Goal: Task Accomplishment & Management: Manage account settings

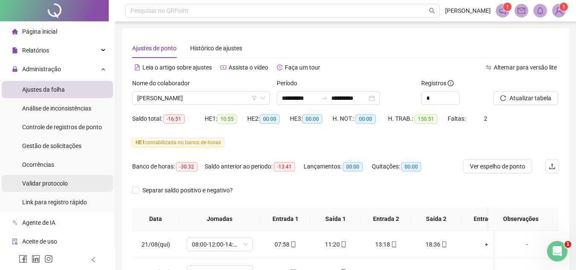
scroll to position [57, 0]
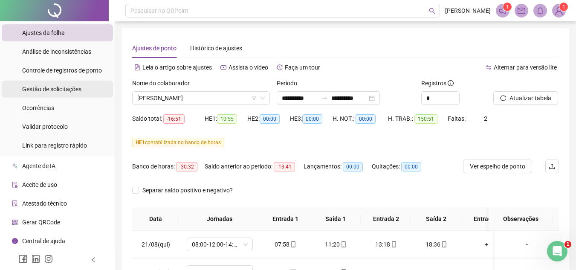
click at [57, 94] on div "Gestão de solicitações" at bounding box center [51, 89] width 59 height 17
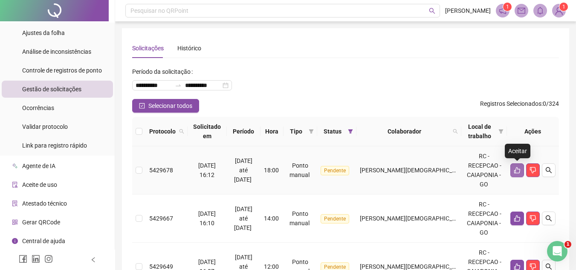
click at [517, 166] on button "button" at bounding box center [517, 170] width 14 height 14
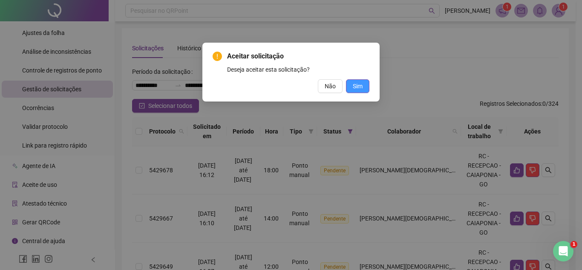
click at [357, 84] on span "Sim" at bounding box center [358, 85] width 10 height 9
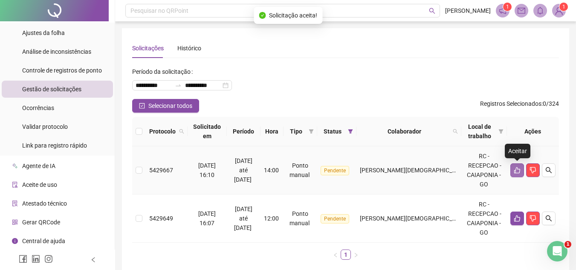
click at [519, 168] on icon "like" at bounding box center [516, 170] width 7 height 7
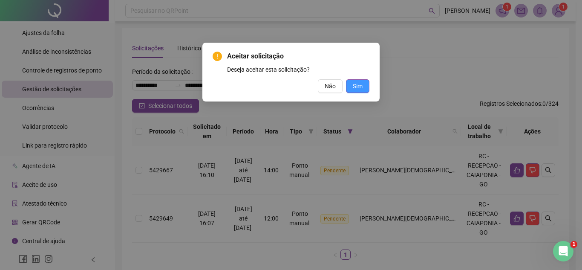
click at [348, 87] on button "Sim" at bounding box center [357, 86] width 23 height 14
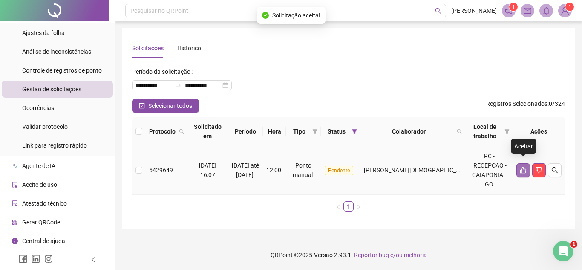
click at [522, 163] on button "button" at bounding box center [523, 170] width 14 height 14
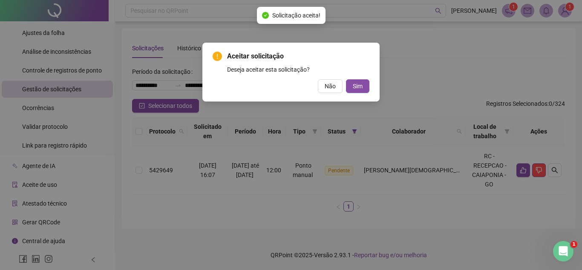
click at [365, 94] on div "Aceitar solicitação Deseja aceitar esta solicitação? Não Sim" at bounding box center [290, 72] width 177 height 59
click at [362, 97] on div "Aceitar solicitação Deseja aceitar esta solicitação? Não Sim" at bounding box center [290, 72] width 177 height 59
click at [357, 95] on div "Aceitar solicitação Deseja aceitar esta solicitação? Não Sim" at bounding box center [290, 72] width 177 height 59
click at [351, 87] on button "Sim" at bounding box center [357, 86] width 23 height 14
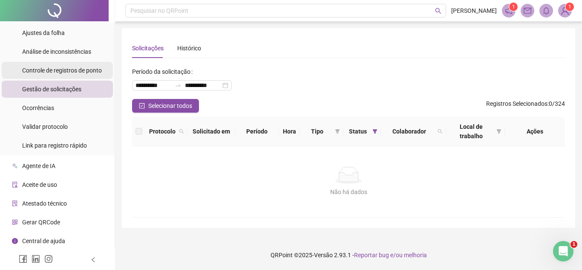
click at [47, 72] on span "Controle de registros de ponto" at bounding box center [62, 70] width 80 height 7
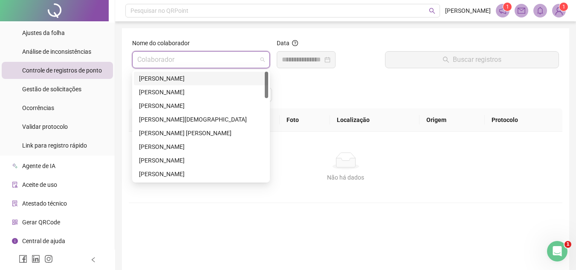
click at [166, 57] on input "search" at bounding box center [197, 60] width 120 height 16
click at [77, 89] on span "Gestão de solicitações" at bounding box center [51, 89] width 59 height 7
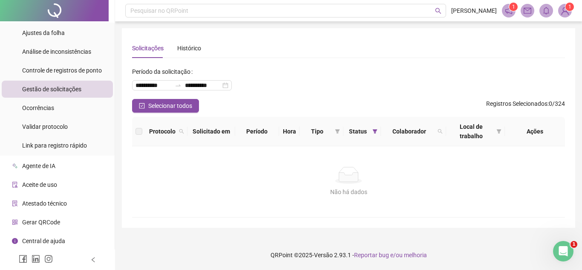
click at [71, 87] on span "Gestão de solicitações" at bounding box center [51, 89] width 59 height 7
click at [46, 36] on span "Ajustes da folha" at bounding box center [43, 32] width 43 height 7
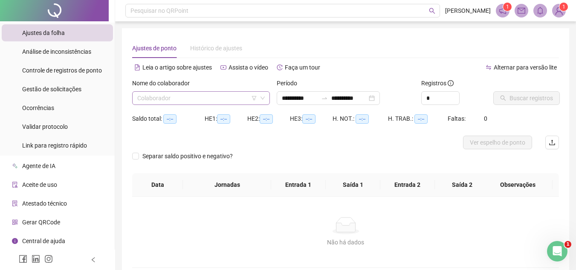
click at [150, 98] on input "search" at bounding box center [197, 98] width 120 height 13
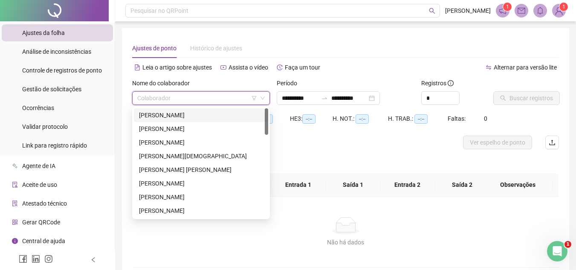
type input "**********"
drag, startPoint x: 161, startPoint y: 158, endPoint x: 192, endPoint y: 138, distance: 36.6
click at [162, 158] on div "[PERSON_NAME][DEMOGRAPHIC_DATA]" at bounding box center [201, 155] width 124 height 9
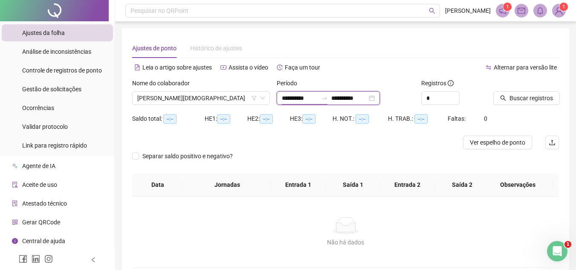
drag, startPoint x: 297, startPoint y: 98, endPoint x: 295, endPoint y: 104, distance: 5.9
click at [297, 99] on input "**********" at bounding box center [300, 97] width 36 height 9
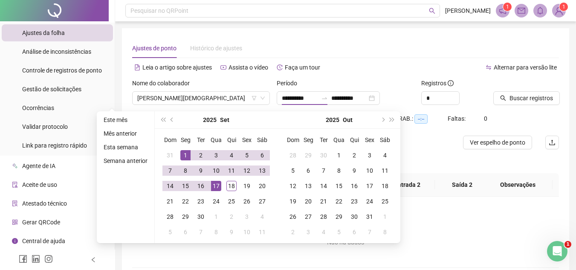
drag, startPoint x: 171, startPoint y: 119, endPoint x: 184, endPoint y: 130, distance: 16.9
click at [172, 120] on span "prev-year" at bounding box center [172, 120] width 4 height 4
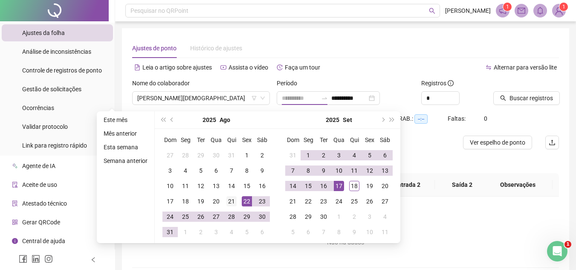
type input "**********"
click at [228, 201] on div "21" at bounding box center [231, 201] width 10 height 10
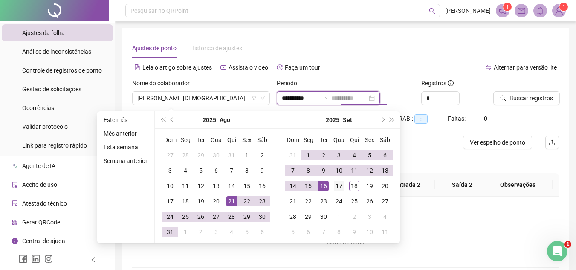
type input "**********"
click at [343, 184] on div "17" at bounding box center [339, 186] width 10 height 10
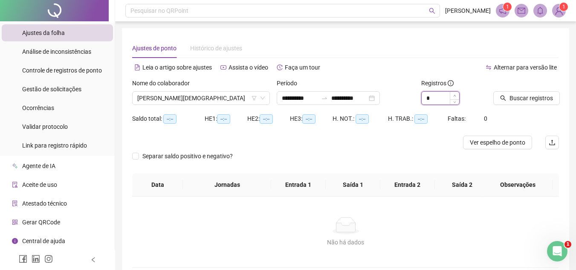
type input "*"
click at [453, 95] on icon "up" at bounding box center [454, 95] width 3 height 3
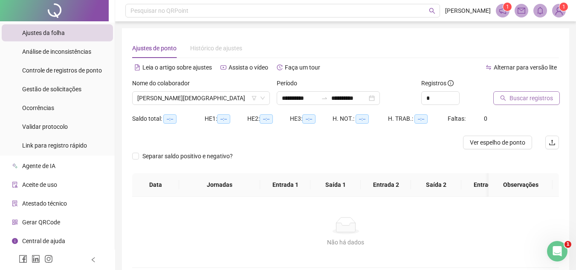
click at [521, 96] on span "Buscar registros" at bounding box center [530, 97] width 43 height 9
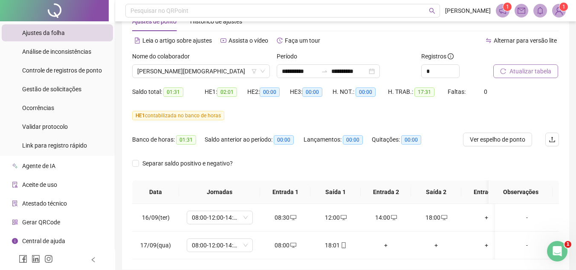
scroll to position [69, 0]
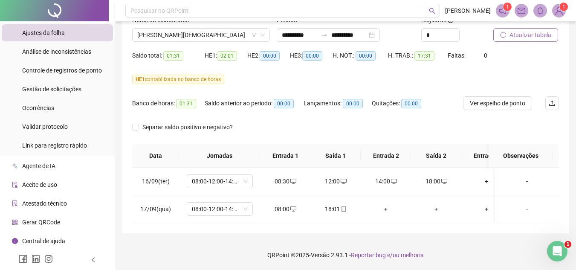
click at [514, 30] on span "Atualizar tabela" at bounding box center [530, 34] width 42 height 9
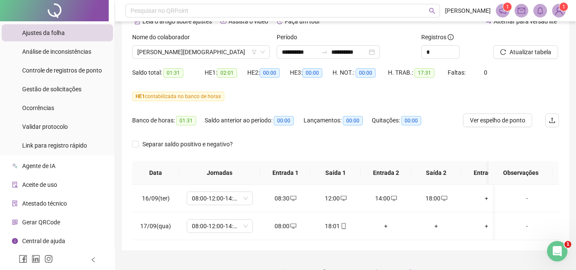
scroll to position [27, 0]
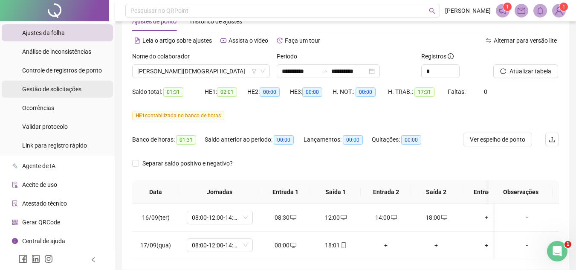
click at [56, 88] on span "Gestão de solicitações" at bounding box center [51, 89] width 59 height 7
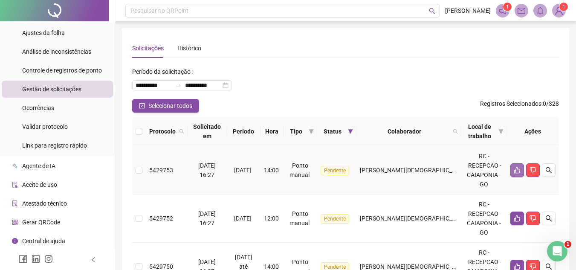
click at [516, 166] on button "button" at bounding box center [517, 170] width 14 height 14
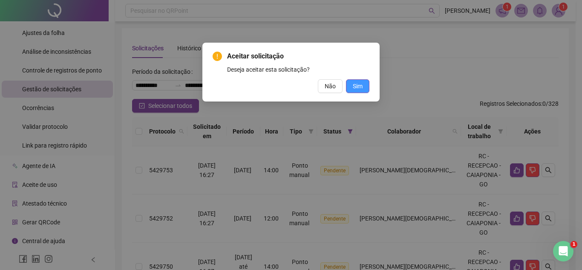
click at [354, 86] on span "Sim" at bounding box center [358, 85] width 10 height 9
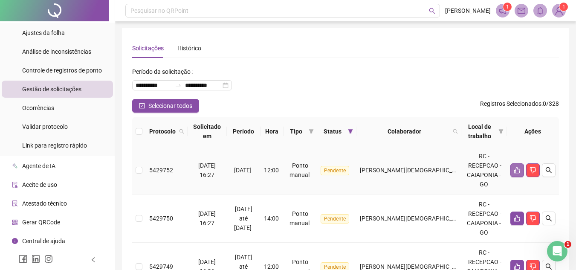
drag, startPoint x: 522, startPoint y: 177, endPoint x: 521, endPoint y: 172, distance: 5.0
click at [521, 174] on td at bounding box center [533, 170] width 52 height 48
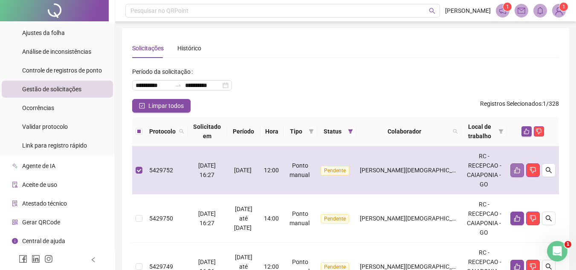
click at [511, 172] on button "button" at bounding box center [517, 170] width 14 height 14
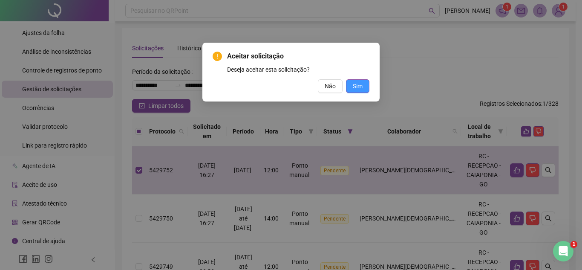
click at [359, 88] on span "Sim" at bounding box center [358, 85] width 10 height 9
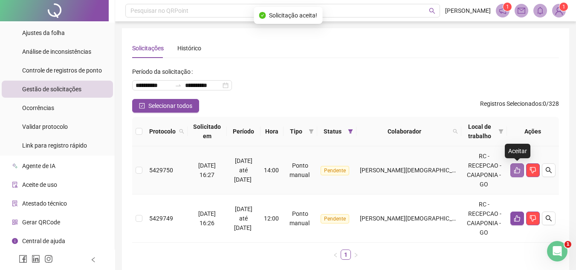
click at [514, 167] on icon "like" at bounding box center [516, 170] width 7 height 7
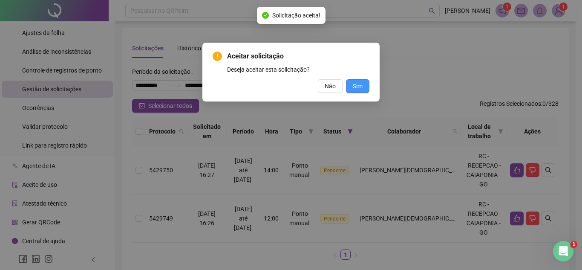
click at [366, 86] on button "Sim" at bounding box center [357, 86] width 23 height 14
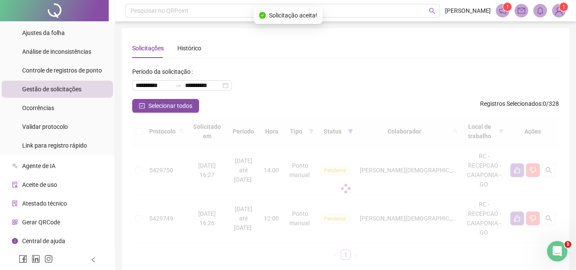
click at [512, 170] on div at bounding box center [345, 188] width 426 height 143
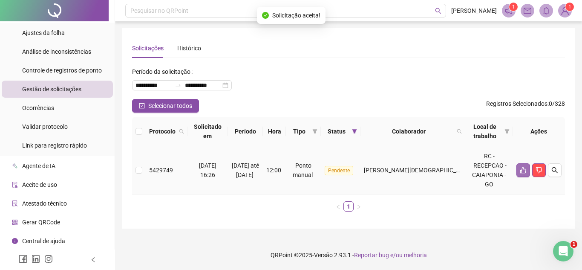
click at [519, 164] on button "button" at bounding box center [523, 170] width 14 height 14
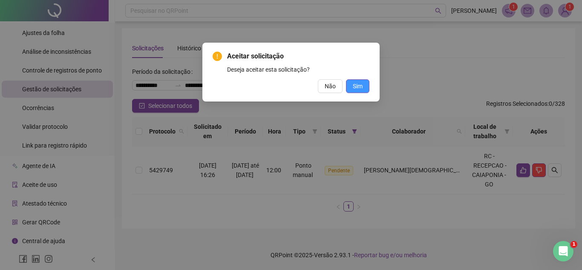
click at [360, 85] on span "Sim" at bounding box center [358, 85] width 10 height 9
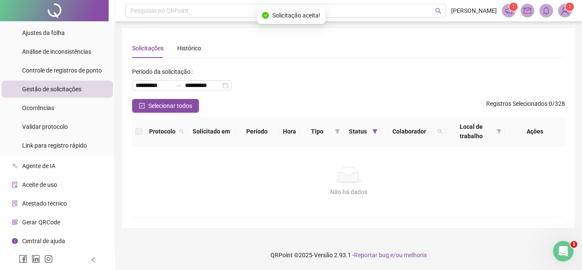
click at [43, 92] on span "Gestão de solicitações" at bounding box center [51, 89] width 59 height 7
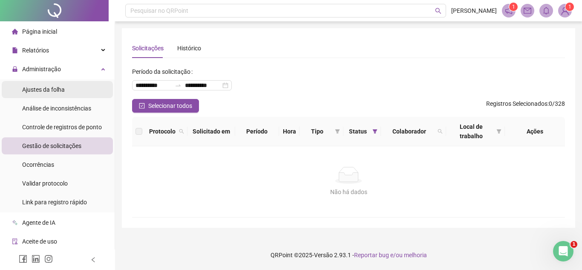
click at [41, 96] on div "Ajustes da folha" at bounding box center [43, 89] width 43 height 17
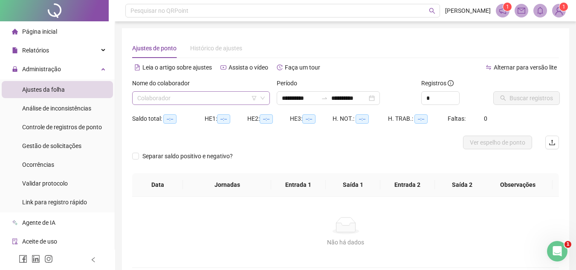
click at [216, 94] on input "search" at bounding box center [197, 98] width 120 height 13
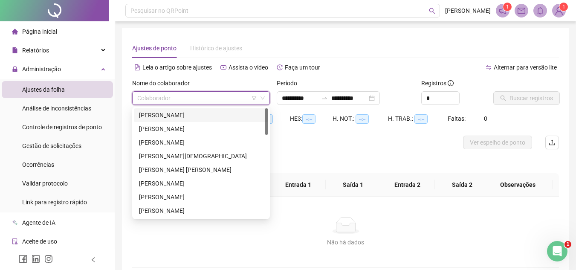
type input "**********"
click at [303, 98] on input "**********" at bounding box center [300, 97] width 36 height 9
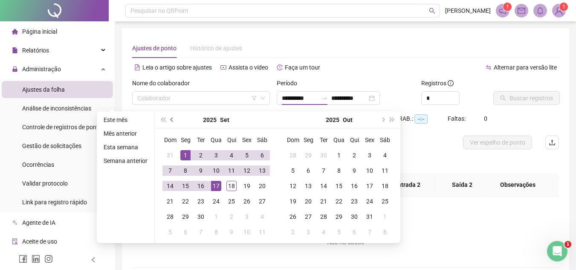
click at [172, 120] on span "prev-year" at bounding box center [172, 120] width 4 height 4
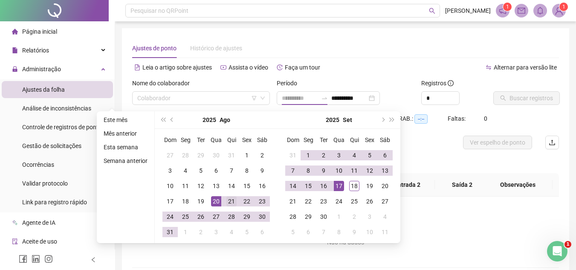
type input "**********"
drag, startPoint x: 232, startPoint y: 202, endPoint x: 260, endPoint y: 198, distance: 28.4
click at [232, 202] on div "21" at bounding box center [231, 201] width 10 height 10
type input "**********"
click at [336, 184] on div "17" at bounding box center [339, 186] width 10 height 10
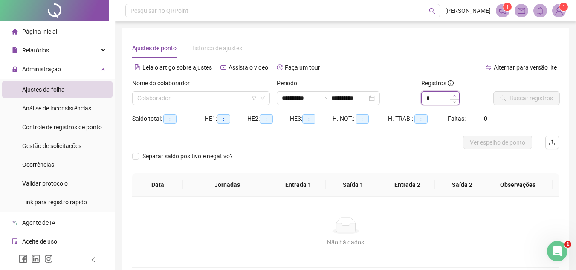
type input "*"
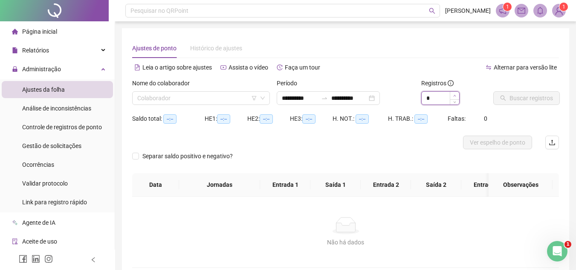
click at [453, 94] on icon "up" at bounding box center [454, 95] width 3 height 3
click at [221, 101] on input "search" at bounding box center [197, 98] width 120 height 13
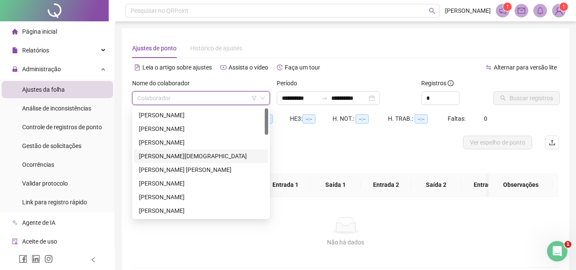
drag, startPoint x: 187, startPoint y: 155, endPoint x: 236, endPoint y: 144, distance: 50.7
click at [188, 155] on div "[PERSON_NAME][DEMOGRAPHIC_DATA]" at bounding box center [201, 155] width 124 height 9
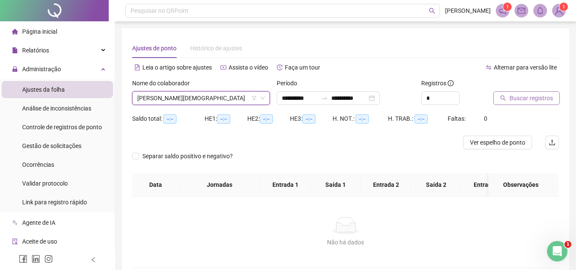
click at [516, 97] on span "Buscar registros" at bounding box center [530, 97] width 43 height 9
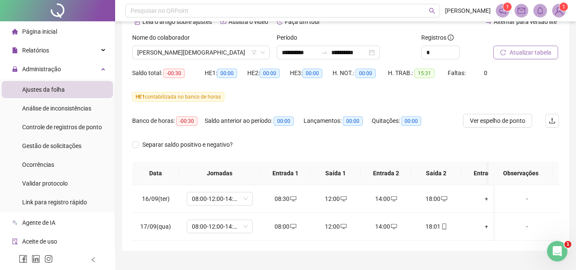
scroll to position [69, 0]
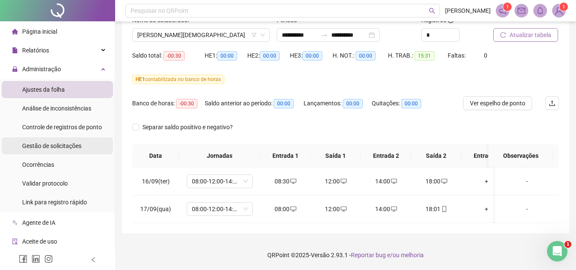
click at [68, 148] on span "Gestão de solicitações" at bounding box center [51, 145] width 59 height 7
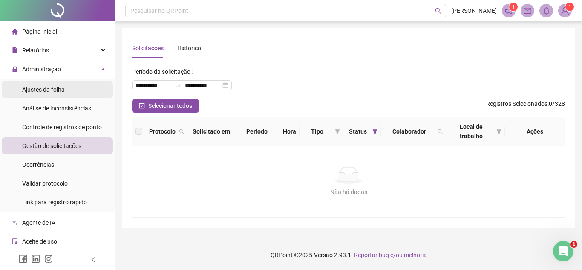
click at [43, 87] on span "Ajustes da folha" at bounding box center [43, 89] width 43 height 7
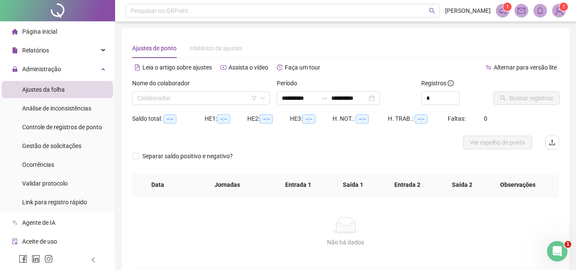
type input "**********"
click at [158, 92] on input "search" at bounding box center [197, 98] width 120 height 13
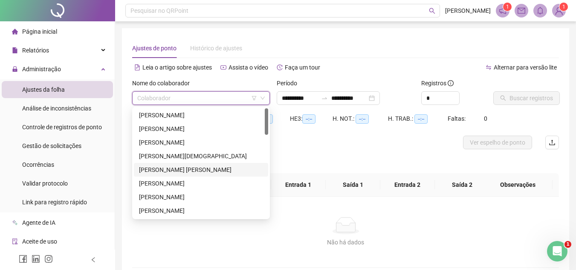
click at [153, 172] on div "[PERSON_NAME] [PERSON_NAME]" at bounding box center [201, 169] width 124 height 9
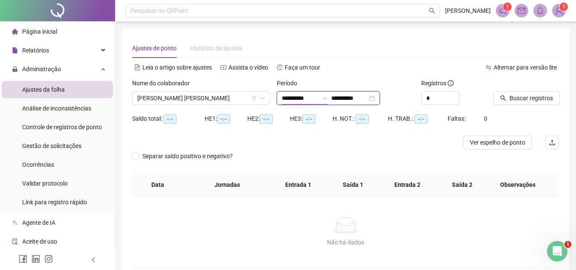
click at [308, 99] on input "**********" at bounding box center [300, 97] width 36 height 9
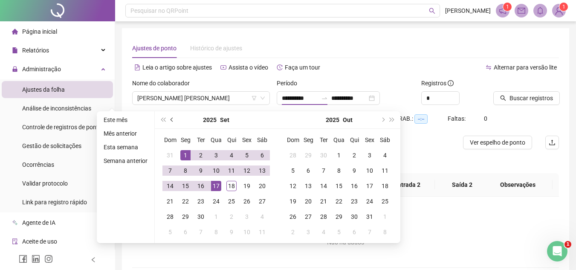
click at [171, 121] on span "prev-year" at bounding box center [172, 120] width 4 height 4
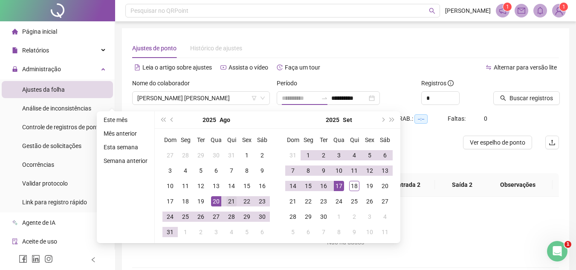
type input "**********"
click at [231, 202] on div "21" at bounding box center [231, 201] width 10 height 10
type input "**********"
click at [338, 187] on div "17" at bounding box center [339, 186] width 10 height 10
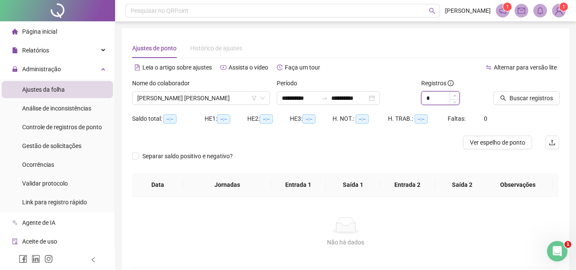
type input "*"
click at [454, 95] on icon "up" at bounding box center [454, 95] width 3 height 3
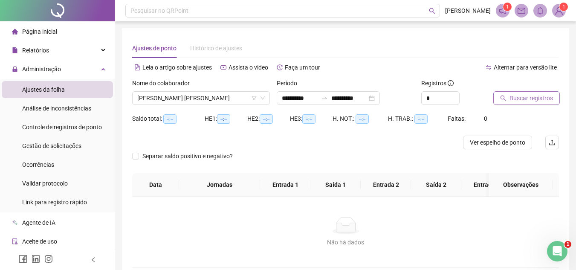
click at [538, 100] on span "Buscar registros" at bounding box center [530, 97] width 43 height 9
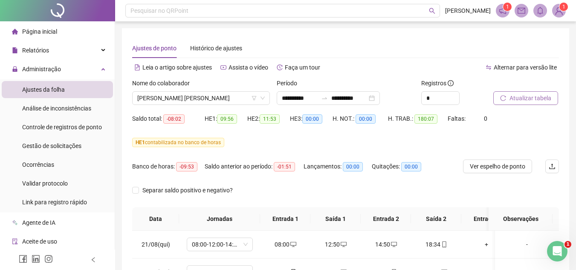
scroll to position [43, 0]
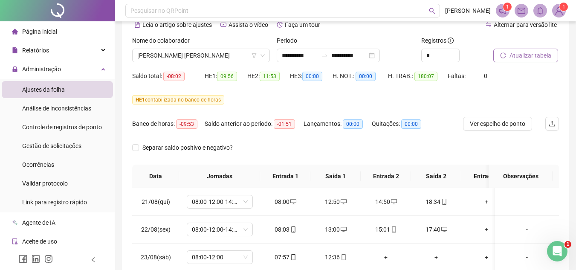
click at [514, 54] on span "Atualizar tabela" at bounding box center [530, 55] width 42 height 9
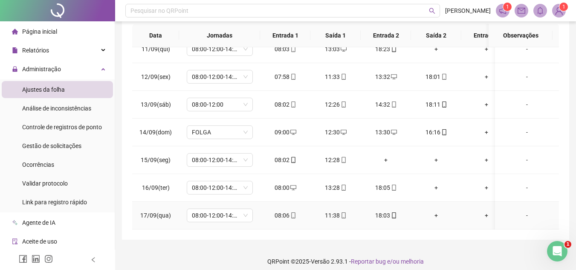
scroll to position [190, 0]
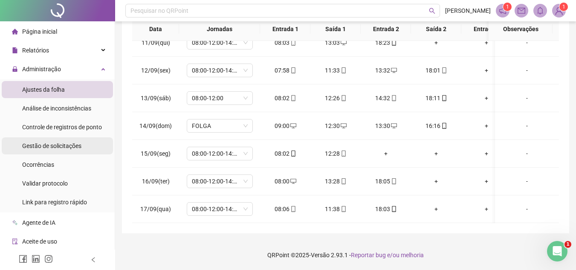
drag, startPoint x: 35, startPoint y: 143, endPoint x: 41, endPoint y: 146, distance: 7.2
click at [35, 144] on span "Gestão de solicitações" at bounding box center [51, 145] width 59 height 7
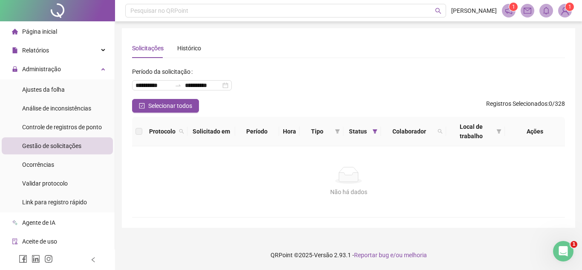
click at [51, 147] on span "Gestão de solicitações" at bounding box center [51, 145] width 59 height 7
